Goal: Find specific page/section: Find specific page/section

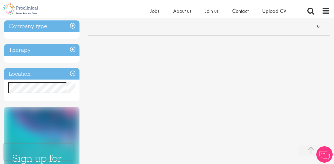
scroll to position [135, 0]
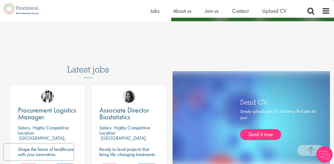
scroll to position [31, 0]
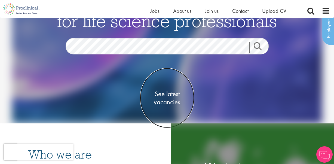
click at [172, 94] on span "See latest vacancies" at bounding box center [167, 98] width 54 height 16
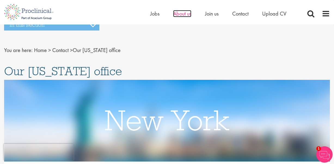
click at [182, 13] on span "About us" at bounding box center [182, 13] width 18 height 7
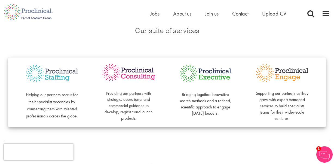
scroll to position [121, 0]
